Goal: Navigation & Orientation: Find specific page/section

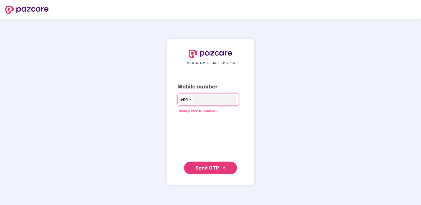
type input "**********"
click at [212, 169] on span "Send OTP" at bounding box center [207, 168] width 24 height 6
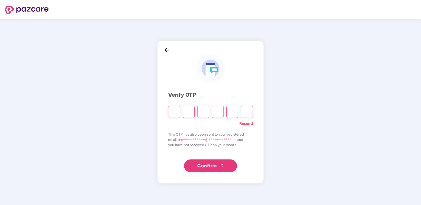
type input "*"
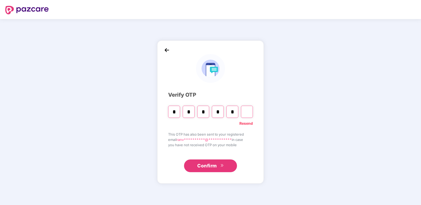
type input "*"
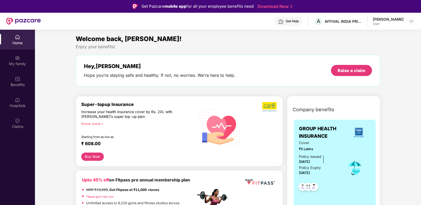
click at [20, 40] on div "Home" at bounding box center [17, 40] width 35 height 20
click at [20, 62] on div "My family" at bounding box center [17, 63] width 35 height 5
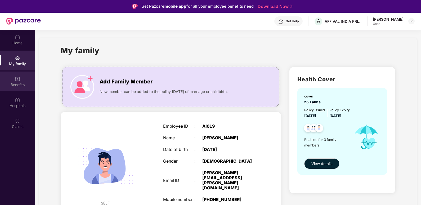
click at [20, 79] on img at bounding box center [17, 78] width 5 height 5
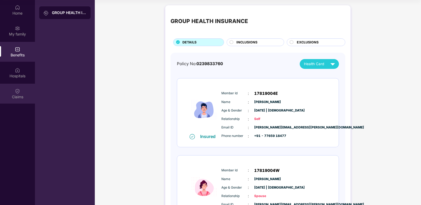
click at [18, 90] on img at bounding box center [17, 90] width 5 height 5
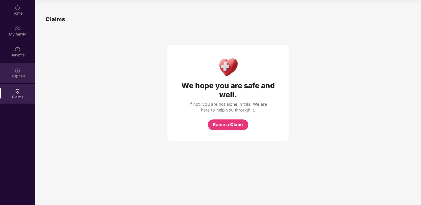
click at [19, 73] on div "Hospitals" at bounding box center [17, 75] width 35 height 5
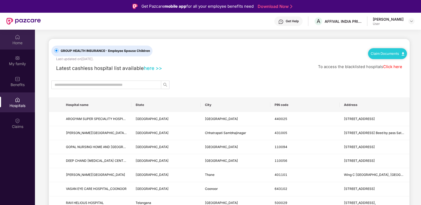
click at [17, 38] on img at bounding box center [17, 36] width 5 height 5
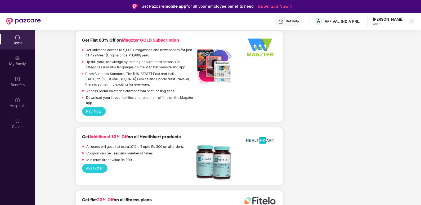
scroll to position [1056, 0]
